Goal: Information Seeking & Learning: Learn about a topic

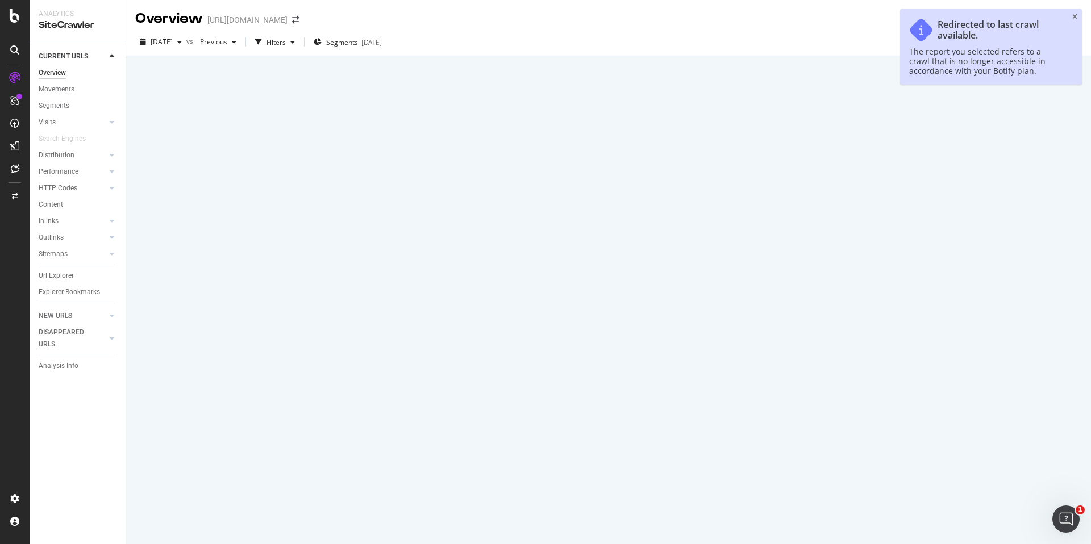
click at [1072, 17] on icon "close toast" at bounding box center [1074, 17] width 5 height 7
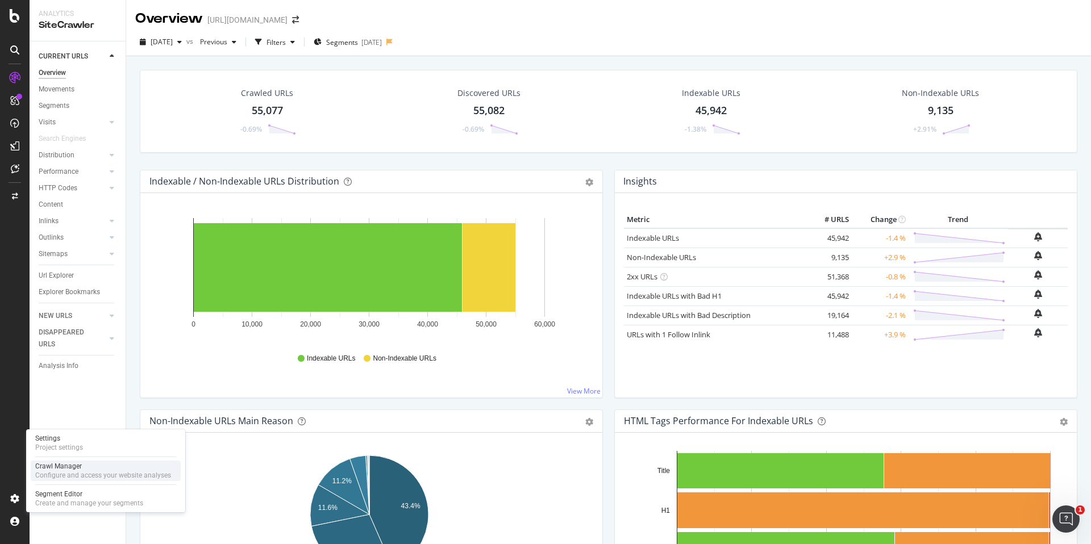
click at [87, 470] on div "Crawl Manager Configure and access your website analyses" at bounding box center [103, 471] width 136 height 18
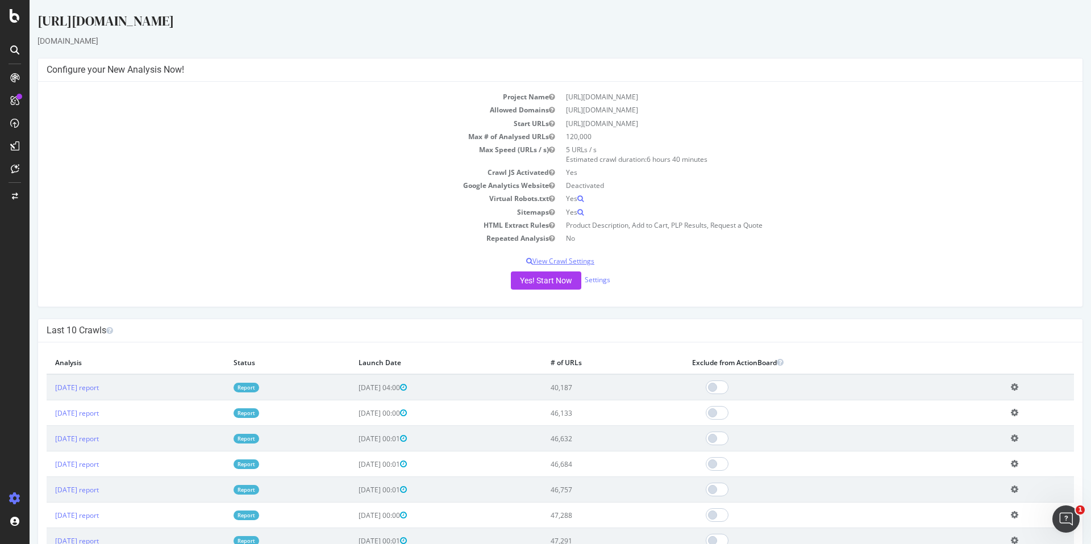
click at [585, 258] on p "View Crawl Settings" at bounding box center [561, 261] width 1028 height 10
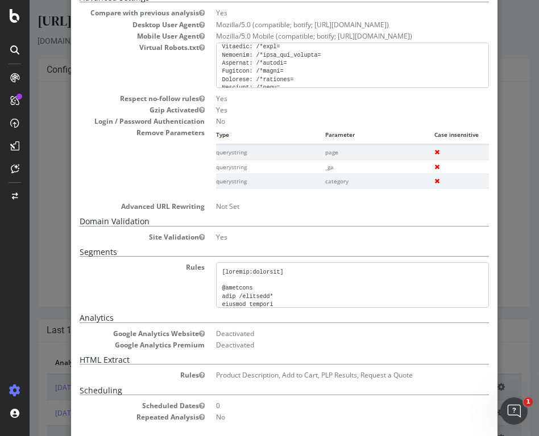
scroll to position [575, 0]
click at [367, 78] on pre at bounding box center [352, 65] width 273 height 45
click at [287, 71] on pre at bounding box center [352, 65] width 273 height 45
click at [264, 73] on pre at bounding box center [352, 65] width 273 height 45
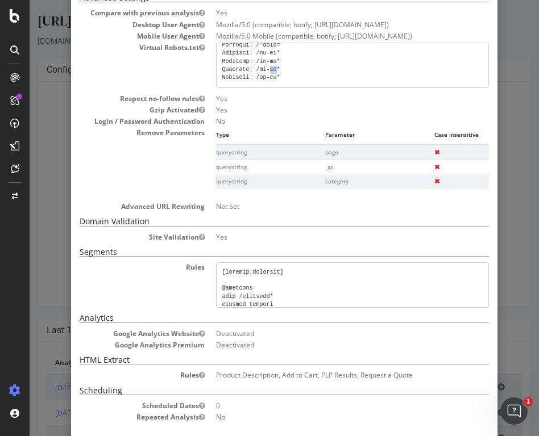
click at [264, 73] on pre at bounding box center [352, 65] width 273 height 45
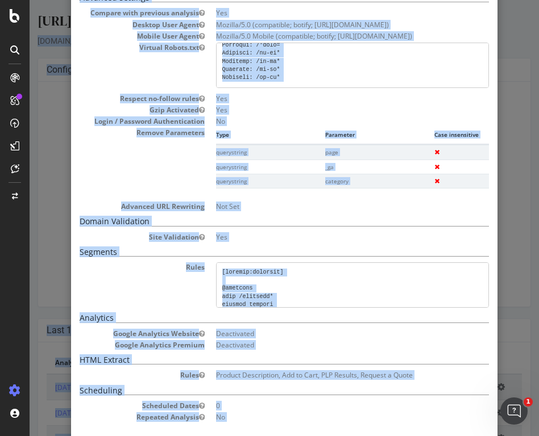
click at [264, 73] on pre at bounding box center [352, 65] width 273 height 45
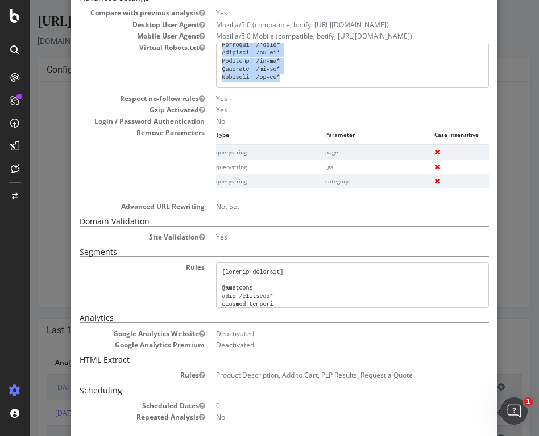
drag, startPoint x: 219, startPoint y: 54, endPoint x: 311, endPoint y: 76, distance: 95.1
click at [311, 76] on pre at bounding box center [352, 65] width 273 height 45
copy pre "User-agent: * # Directories Disallow: /core/ Disallow: /profiles/ Disallow: /no…"
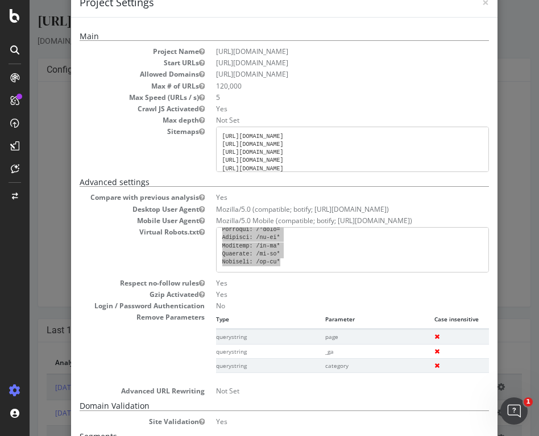
scroll to position [17, 0]
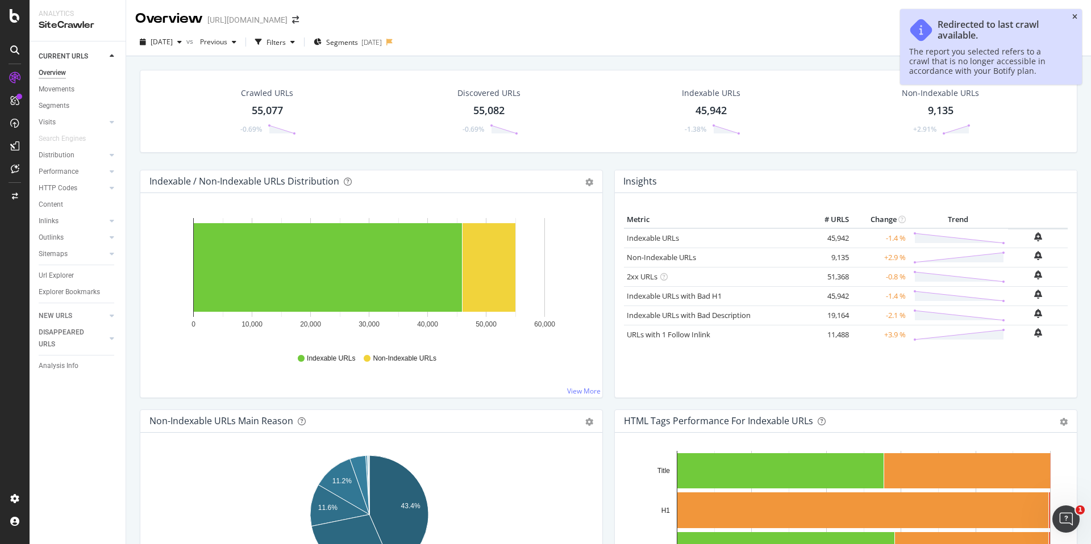
click at [1074, 17] on icon "close toast" at bounding box center [1074, 17] width 5 height 7
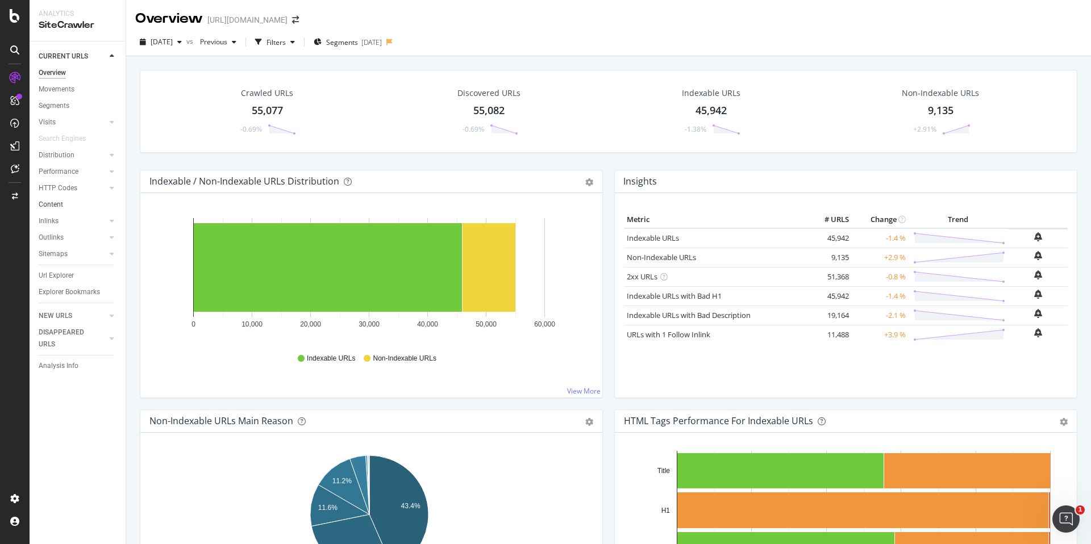
click at [74, 207] on link "Content" at bounding box center [78, 205] width 79 height 12
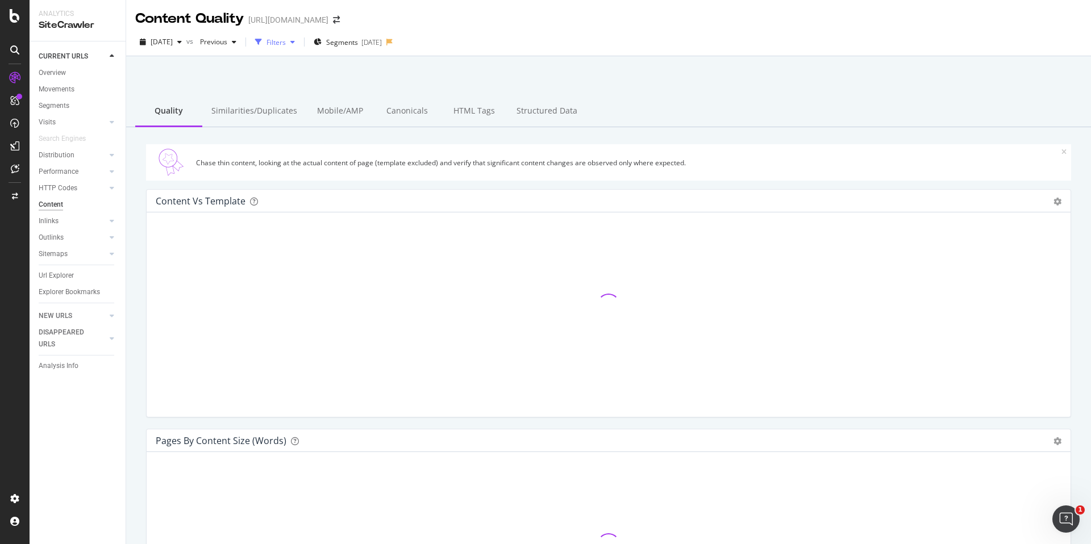
click at [286, 47] on div "Filters" at bounding box center [276, 43] width 19 height 10
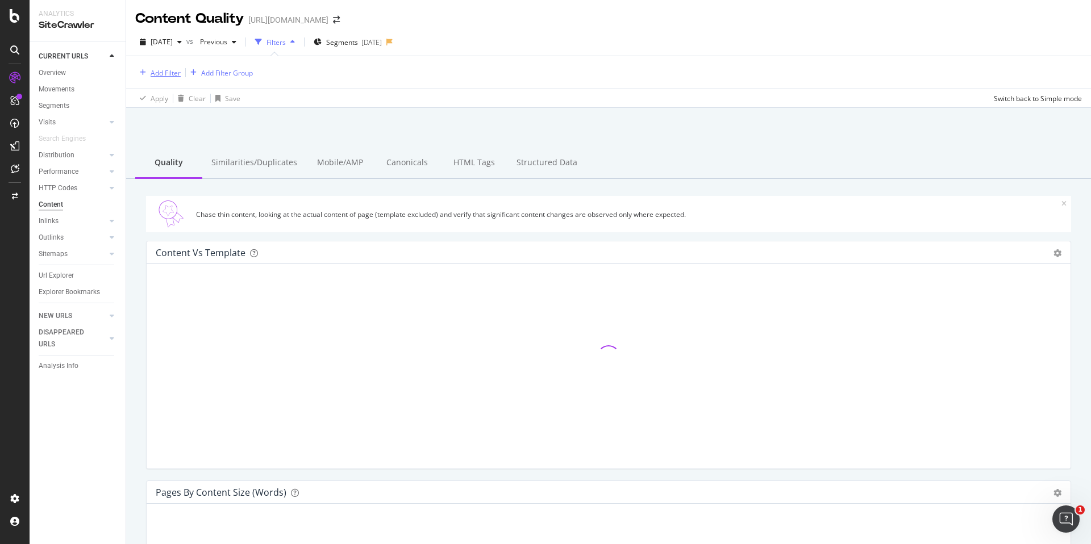
click at [175, 73] on div "Add Filter" at bounding box center [166, 73] width 30 height 10
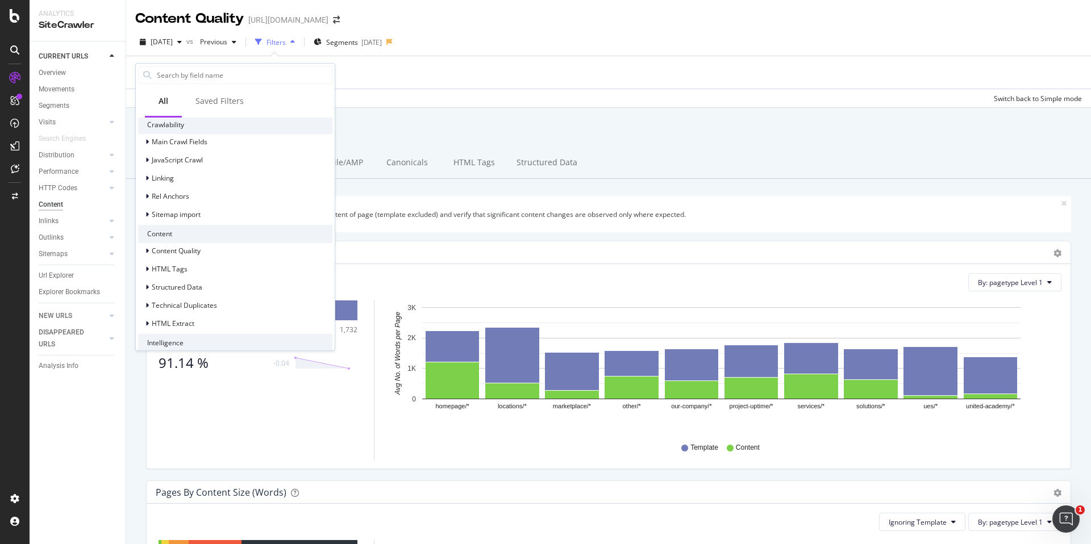
scroll to position [408, 0]
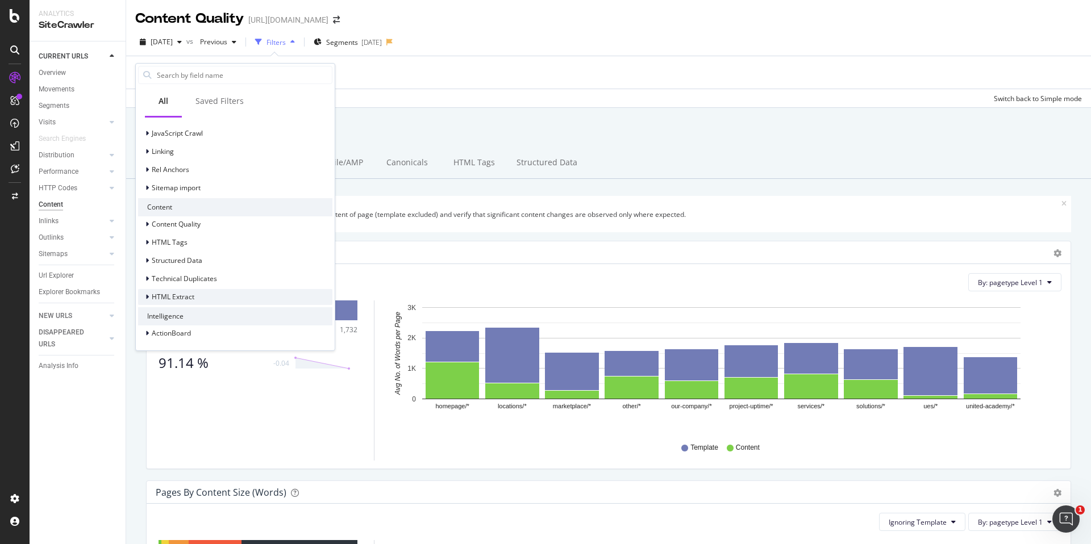
click at [156, 296] on span "HTML Extract" at bounding box center [173, 297] width 43 height 10
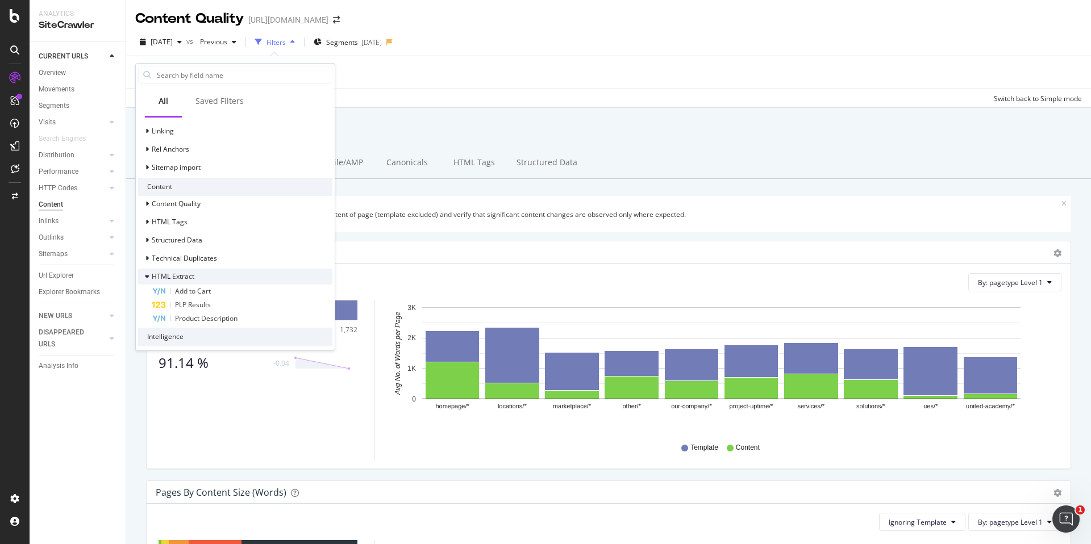
scroll to position [449, 0]
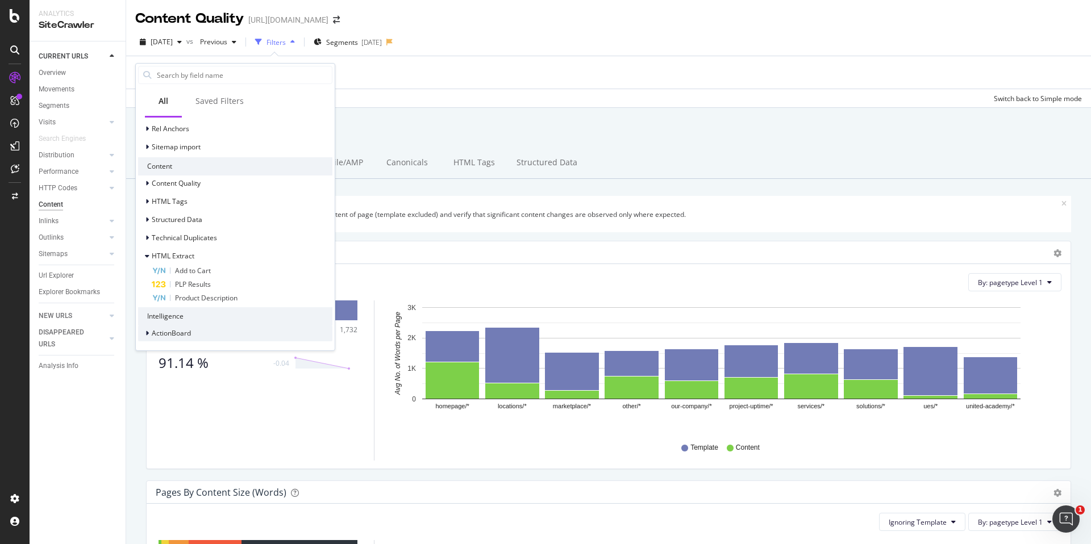
click at [147, 332] on icon at bounding box center [146, 333] width 3 height 7
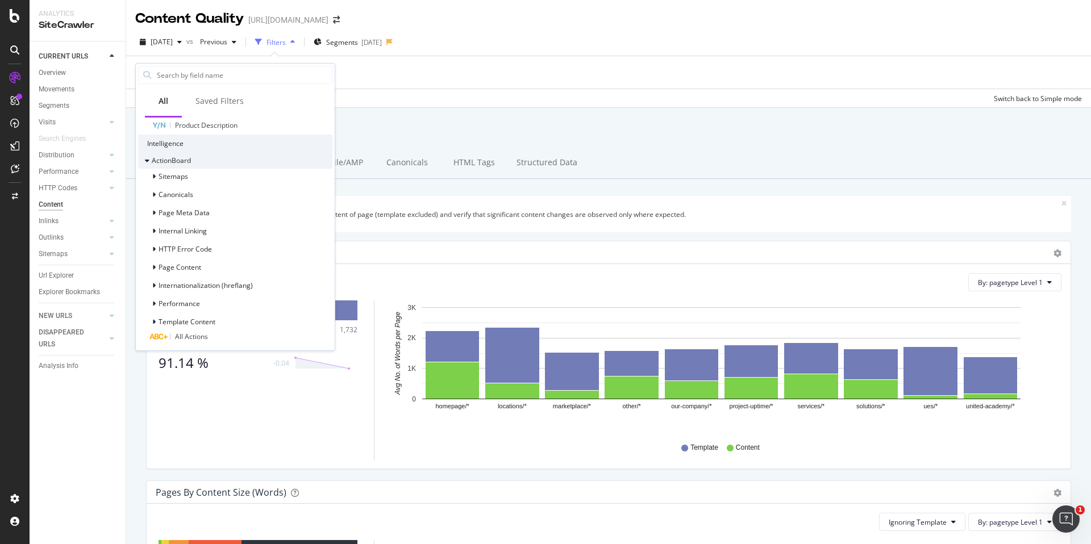
scroll to position [624, 0]
click at [443, 84] on div "Add Filter Add Filter Group" at bounding box center [608, 72] width 947 height 32
